Goal: Information Seeking & Learning: Learn about a topic

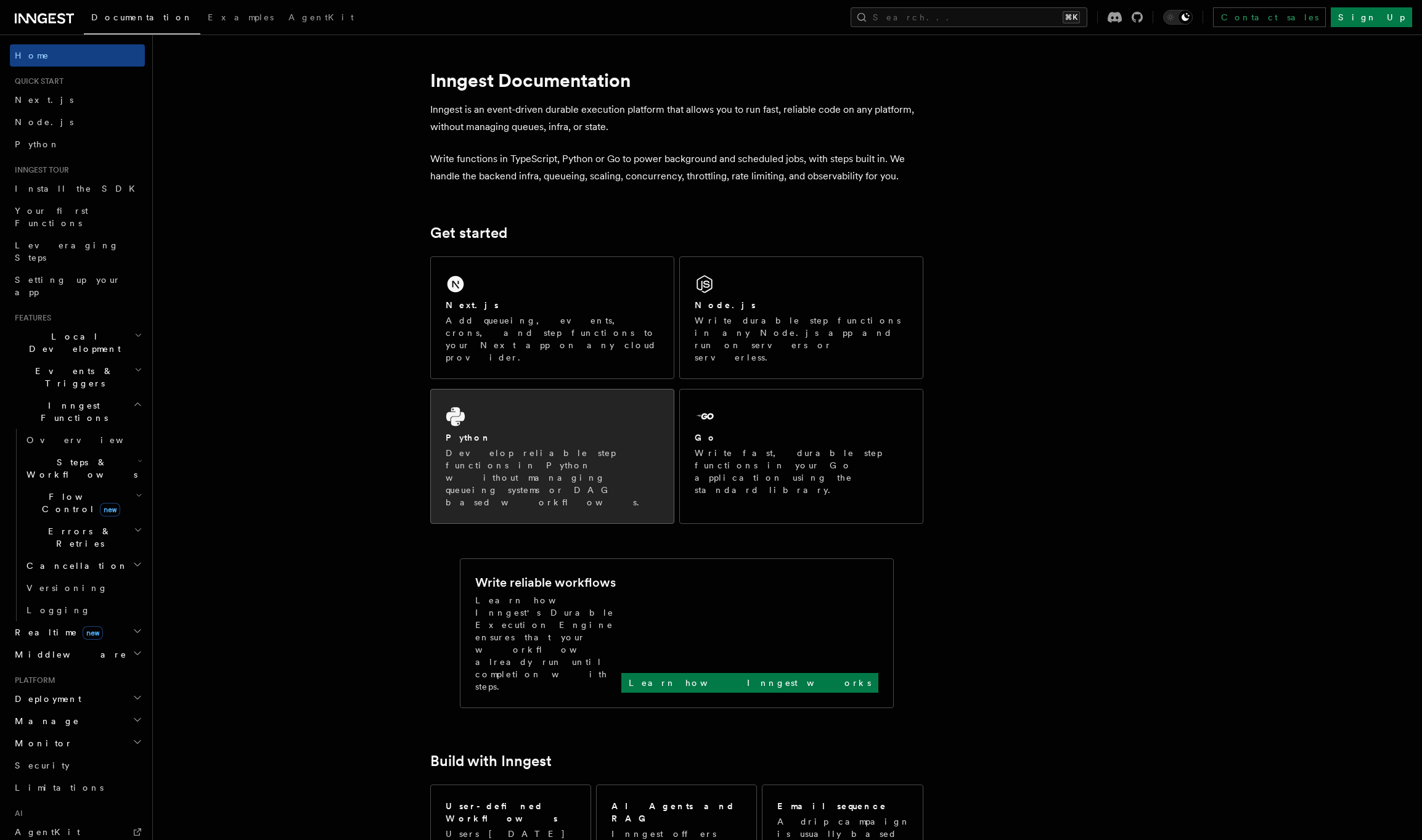
click at [647, 432] on div "Python" at bounding box center [552, 438] width 213 height 13
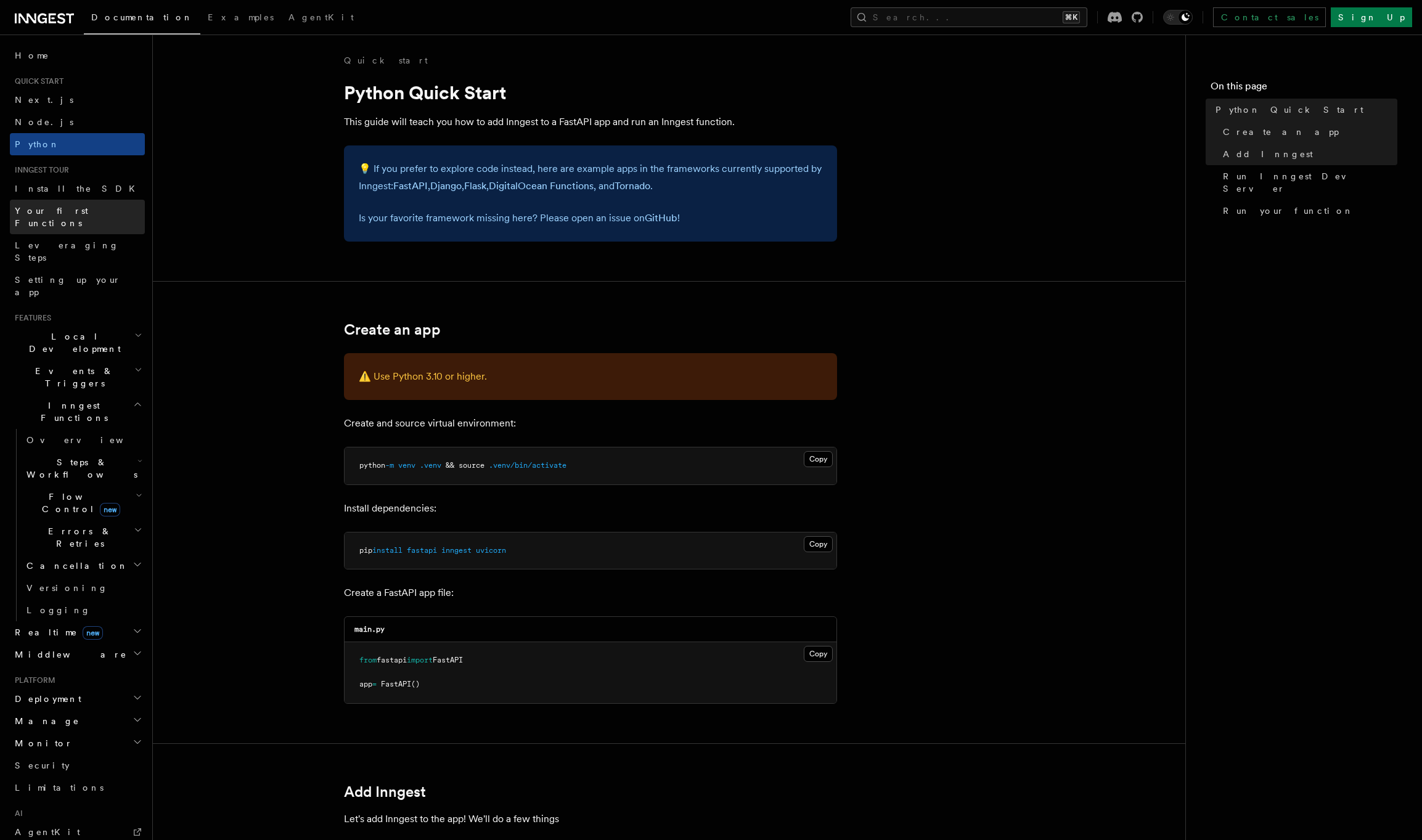
click at [84, 213] on span "Your first Functions" at bounding box center [52, 217] width 73 height 22
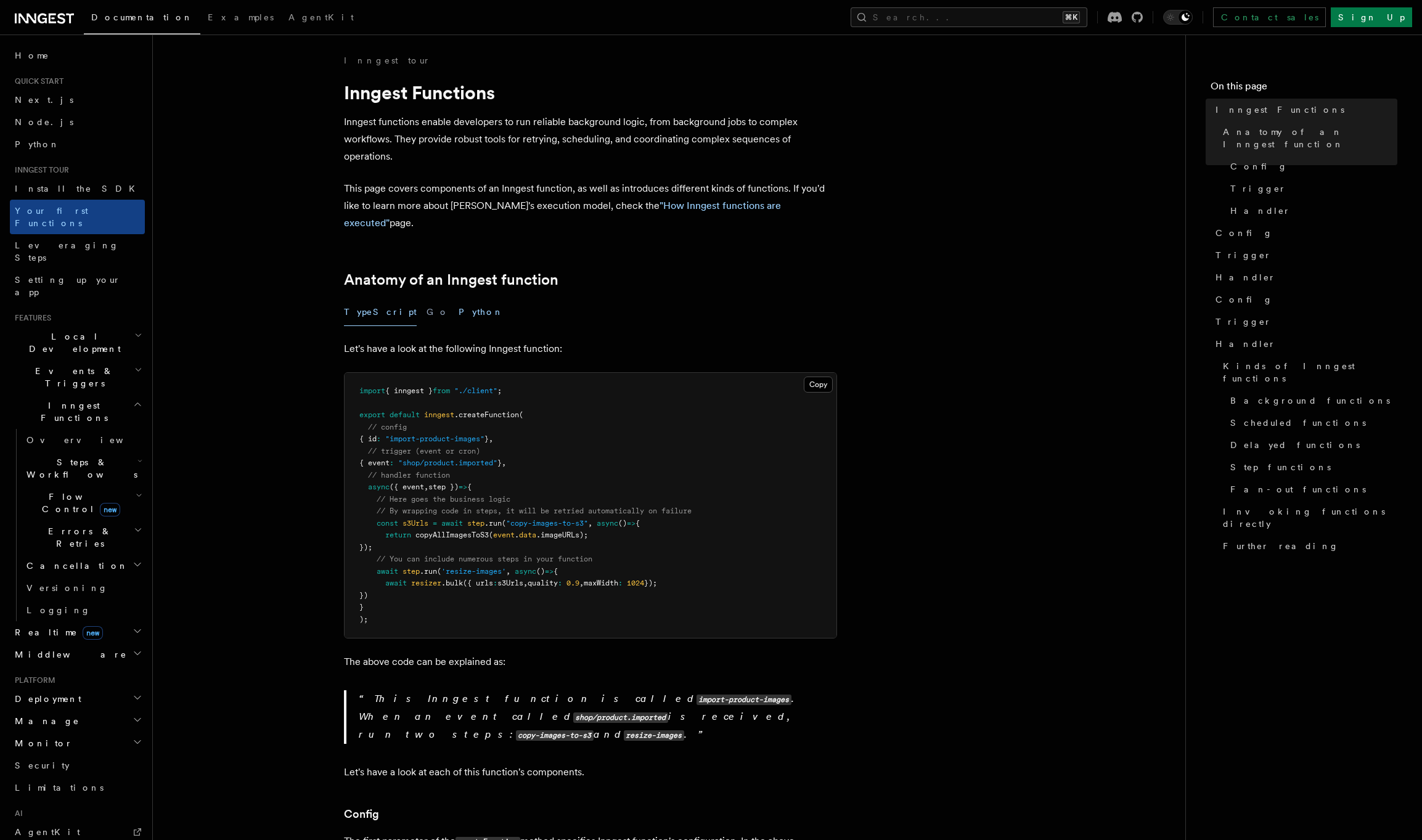
click at [459, 298] on button "Python" at bounding box center [481, 311] width 45 height 28
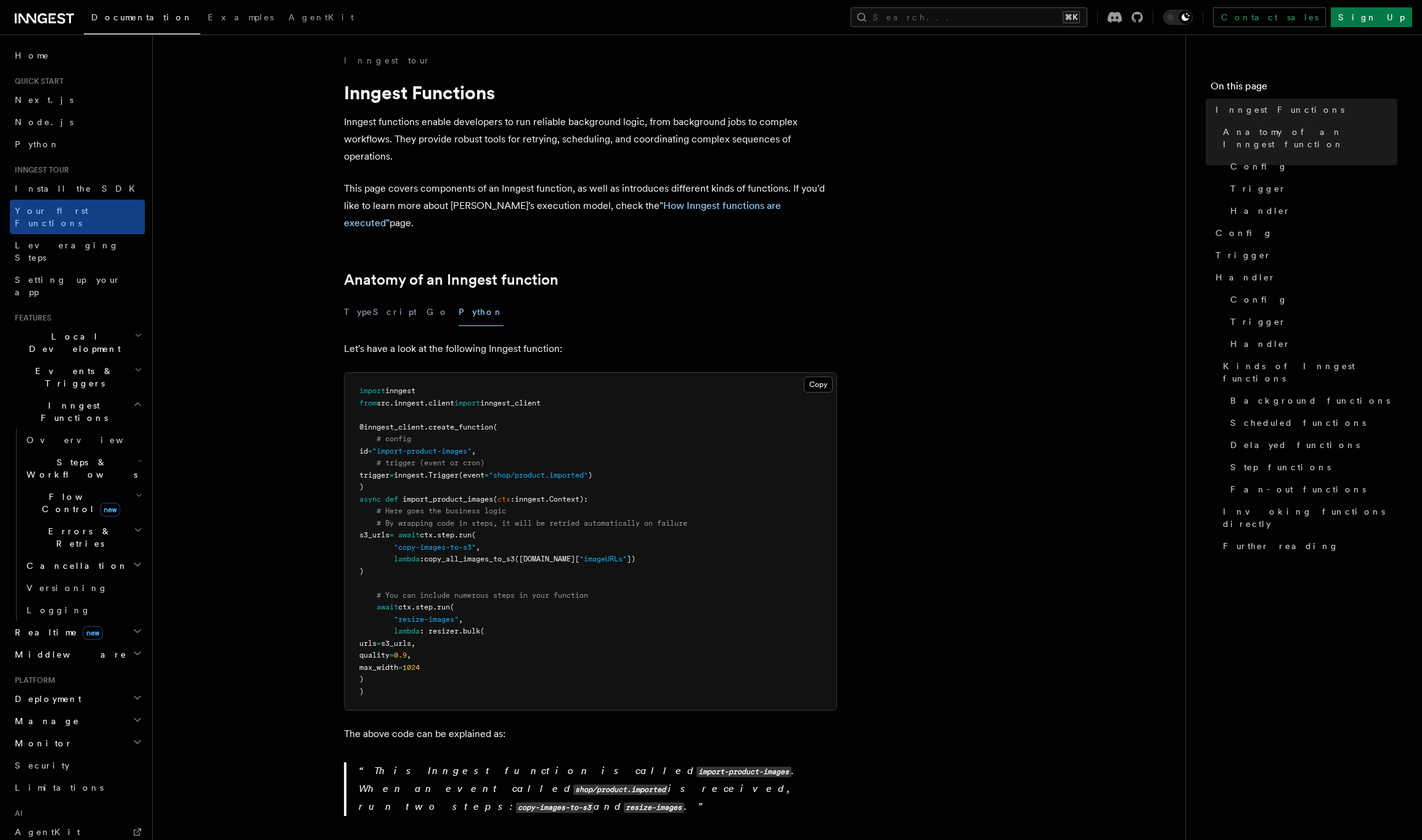
scroll to position [216, 0]
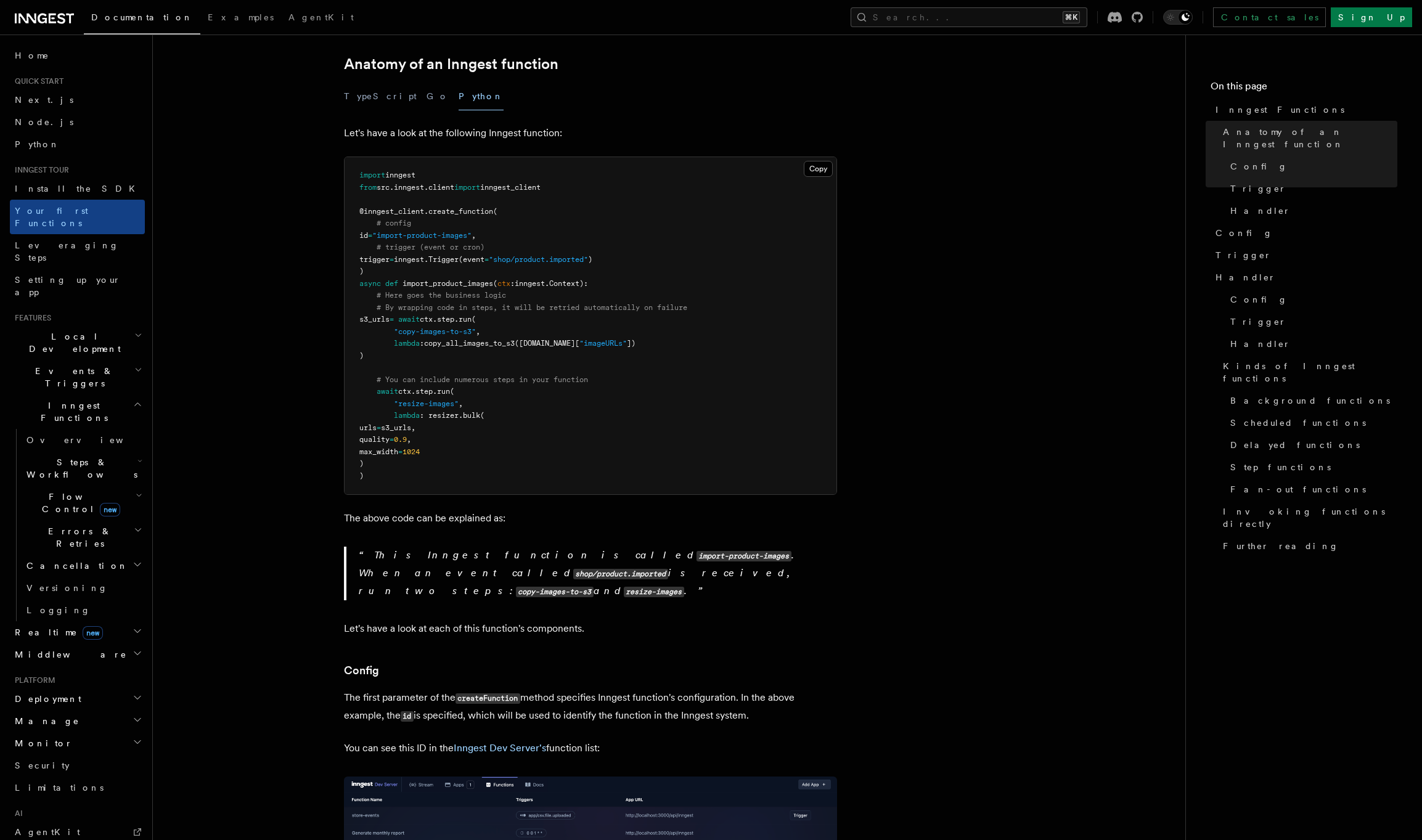
click at [44, 22] on icon at bounding box center [42, 18] width 9 height 10
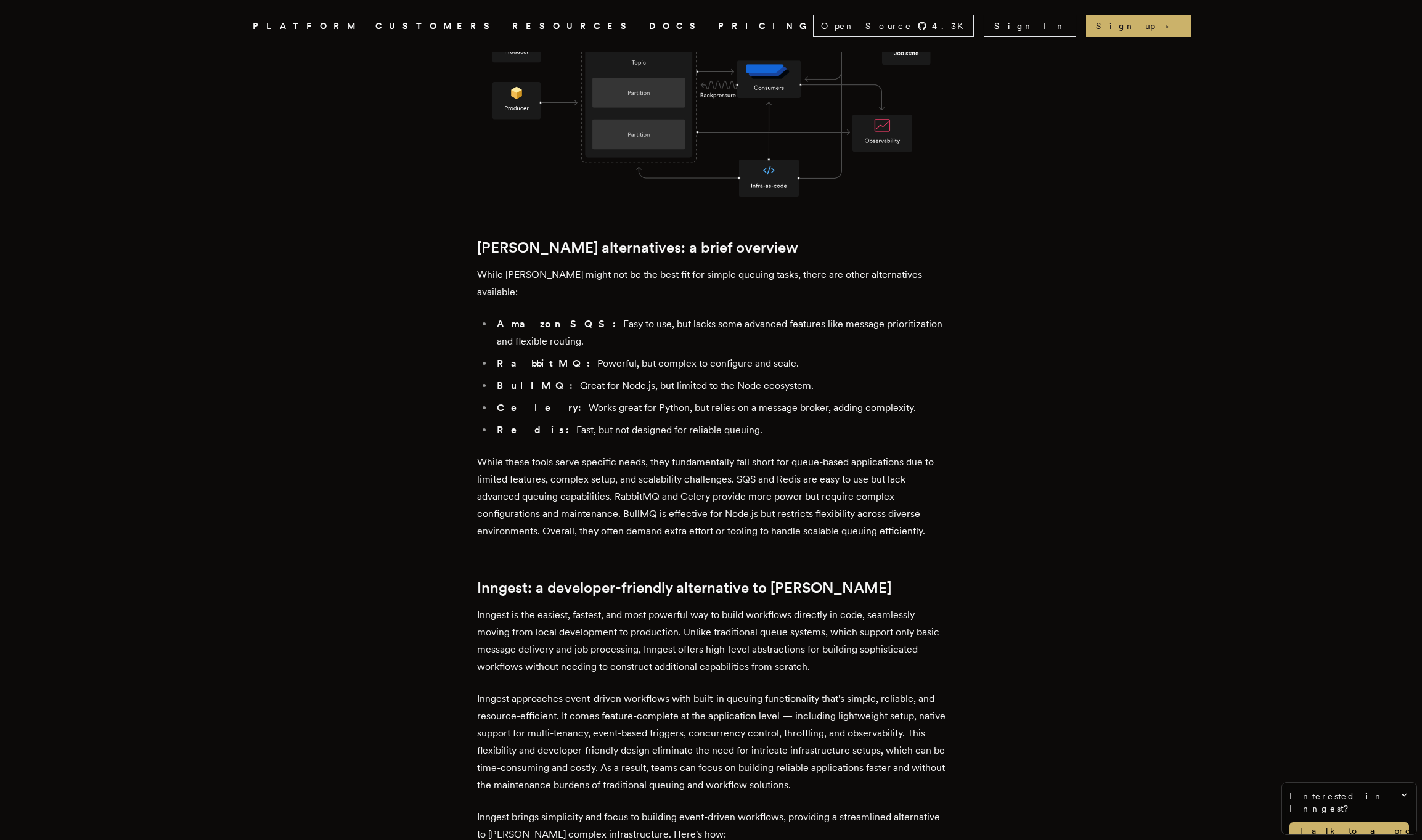
scroll to position [1206, 0]
